Goal: Information Seeking & Learning: Learn about a topic

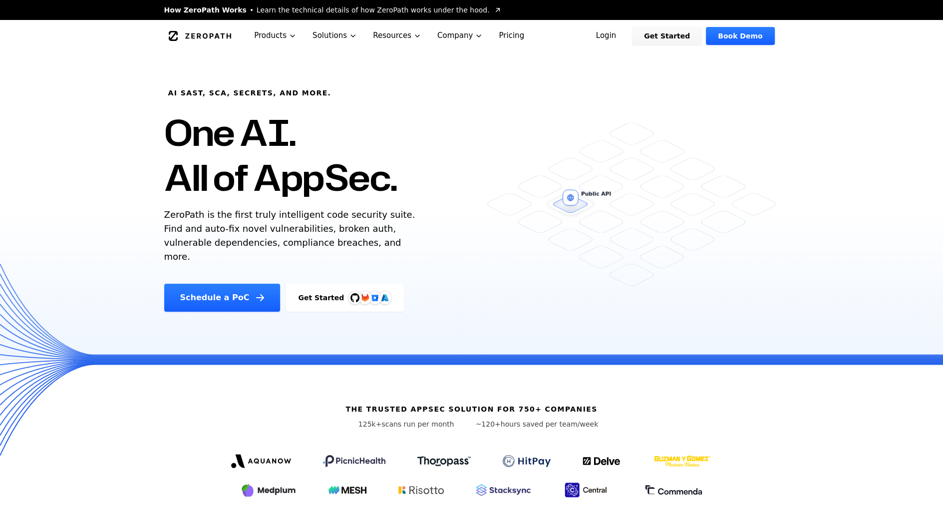
click at [386, 197] on h1 "One AI. All of AppSec." at bounding box center [280, 155] width 233 height 90
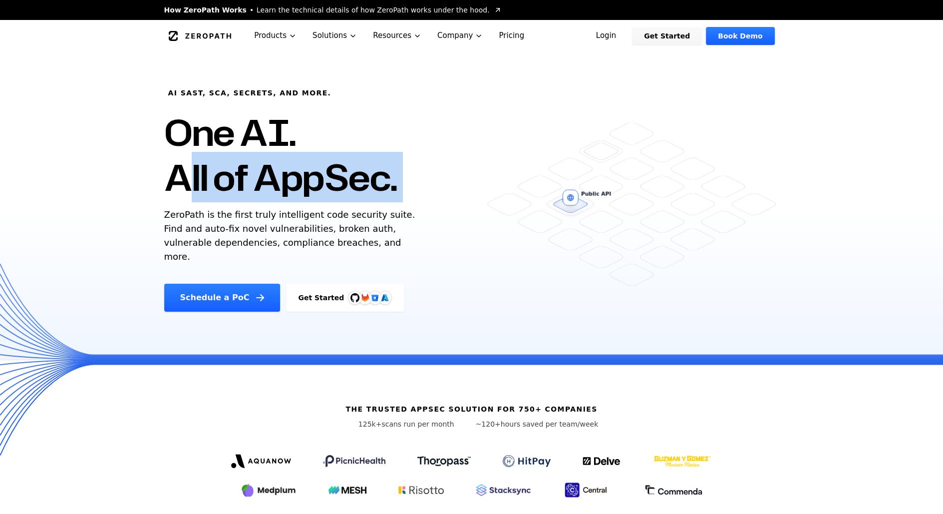
drag, startPoint x: 0, startPoint y: 0, endPoint x: 396, endPoint y: 235, distance: 460.3
click at [396, 235] on div "AI SAST, SCA, Secrets, and more. One AI. All of AppSec. ZeroPath is the first t…" at bounding box center [333, 182] width 363 height 260
click at [396, 235] on p "ZeroPath is the first truly intelligent code security suite. Find and auto-fix …" at bounding box center [292, 236] width 256 height 56
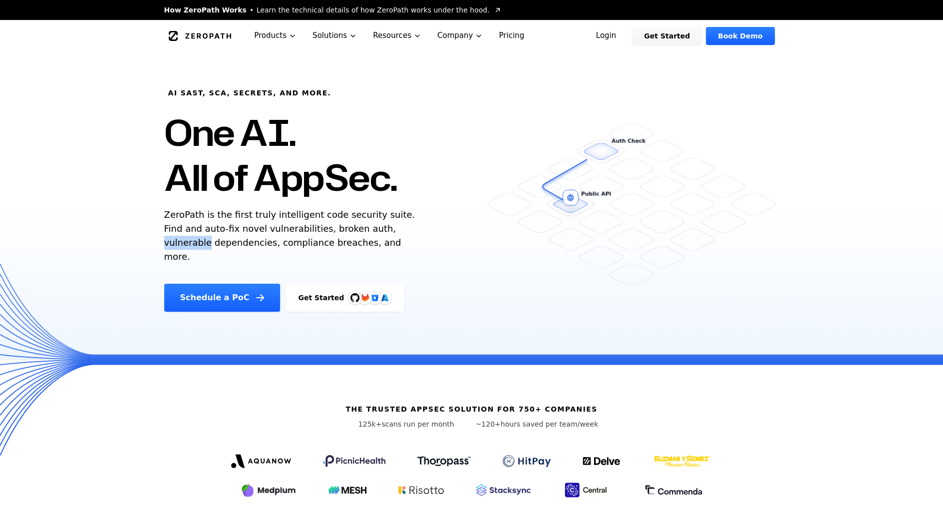
click at [396, 235] on p "ZeroPath is the first truly intelligent code security suite. Find and auto-fix …" at bounding box center [292, 236] width 256 height 56
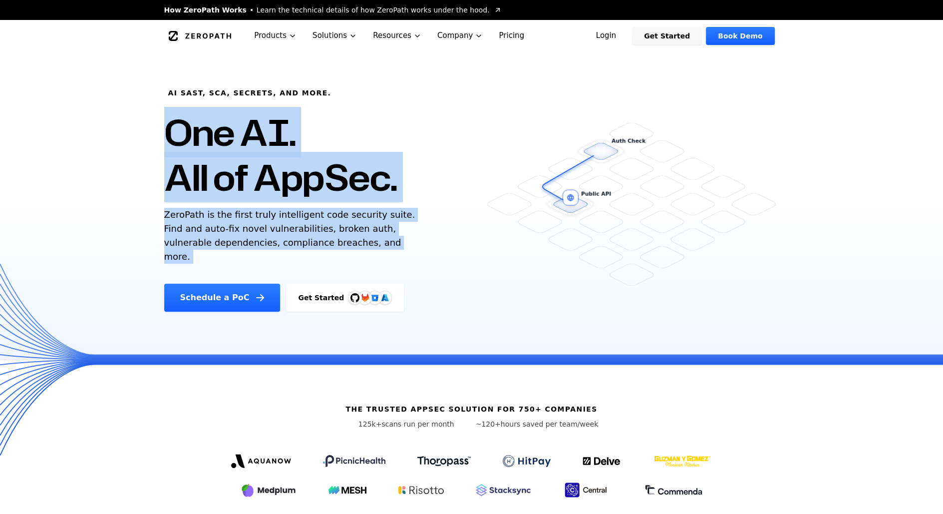
drag, startPoint x: 396, startPoint y: 235, endPoint x: 380, endPoint y: 134, distance: 102.1
click at [379, 136] on div "AI SAST, SCA, Secrets, and more. One AI. All of AppSec. ZeroPath is the first t…" at bounding box center [333, 182] width 363 height 260
drag, startPoint x: 380, startPoint y: 134, endPoint x: 383, endPoint y: 177, distance: 43.5
click at [383, 177] on h1 "One AI. All of AppSec." at bounding box center [280, 155] width 233 height 90
click at [383, 178] on h1 "One AI. All of AppSec." at bounding box center [280, 155] width 233 height 90
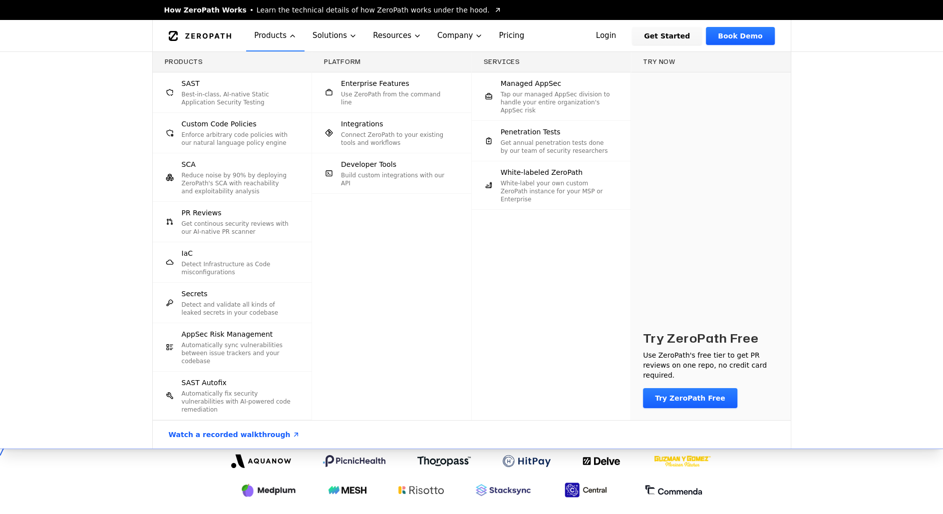
click at [254, 101] on p "Best-in-class, AI-native Static Application Security Testing" at bounding box center [237, 98] width 110 height 16
